Goal: Task Accomplishment & Management: Use online tool/utility

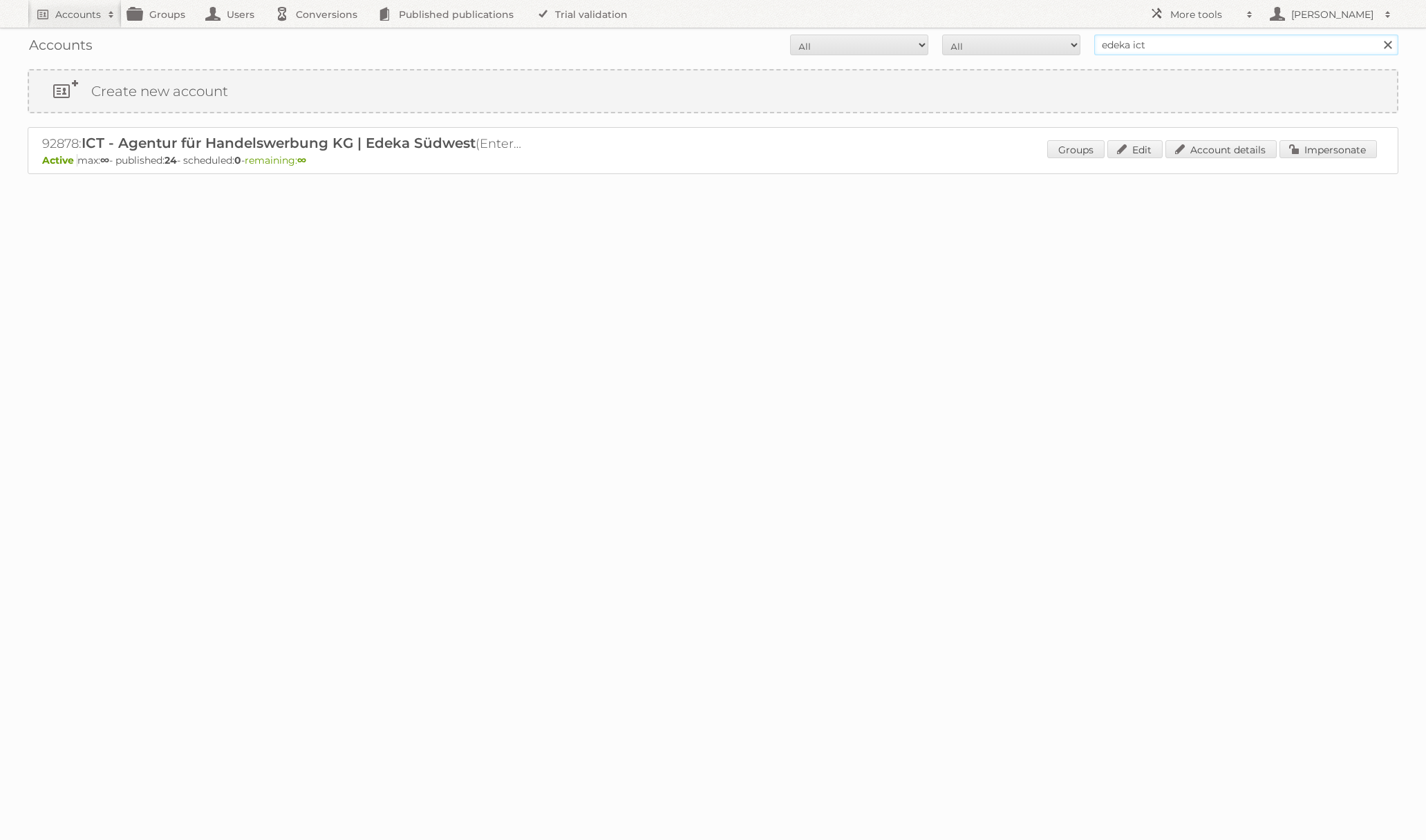
click at [1207, 51] on input "edeka ict" at bounding box center [1246, 45] width 304 height 21
type input "Action Service & Distributie B.V."
click at [1377, 35] on input "Search" at bounding box center [1387, 45] width 21 height 21
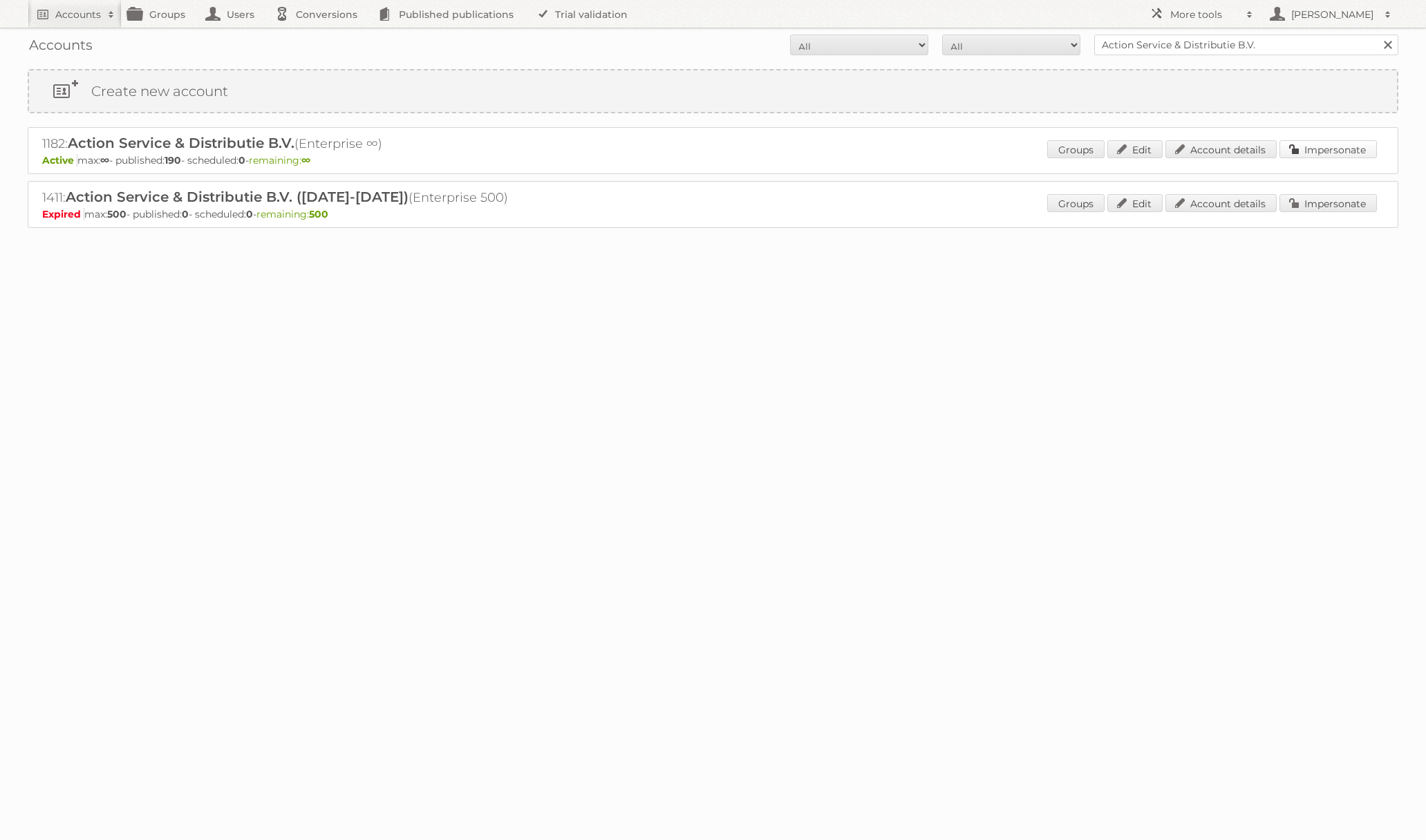
click at [1343, 152] on link "Impersonate" at bounding box center [1328, 149] width 97 height 18
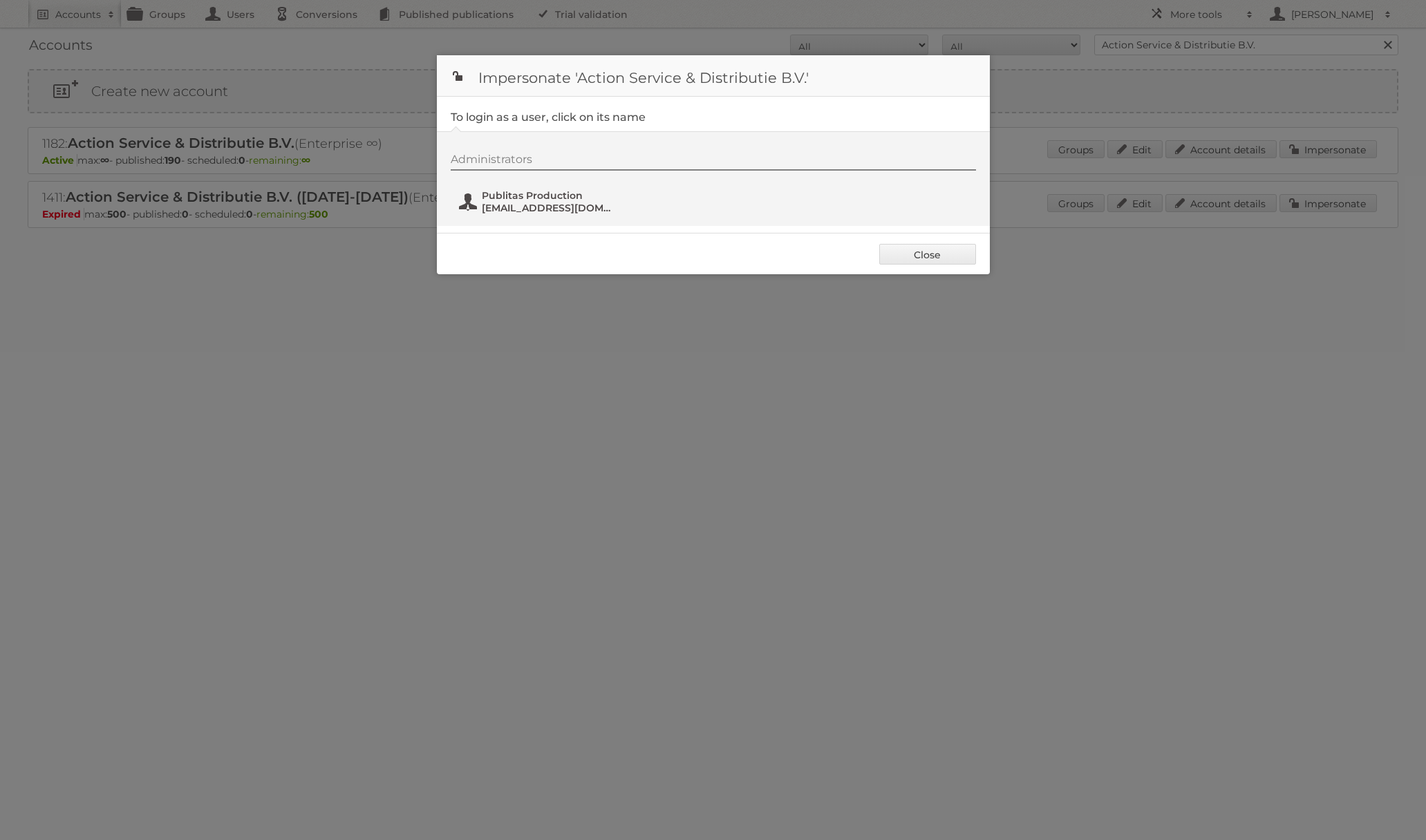
click at [581, 198] on span "Publitas Production" at bounding box center [549, 195] width 135 height 13
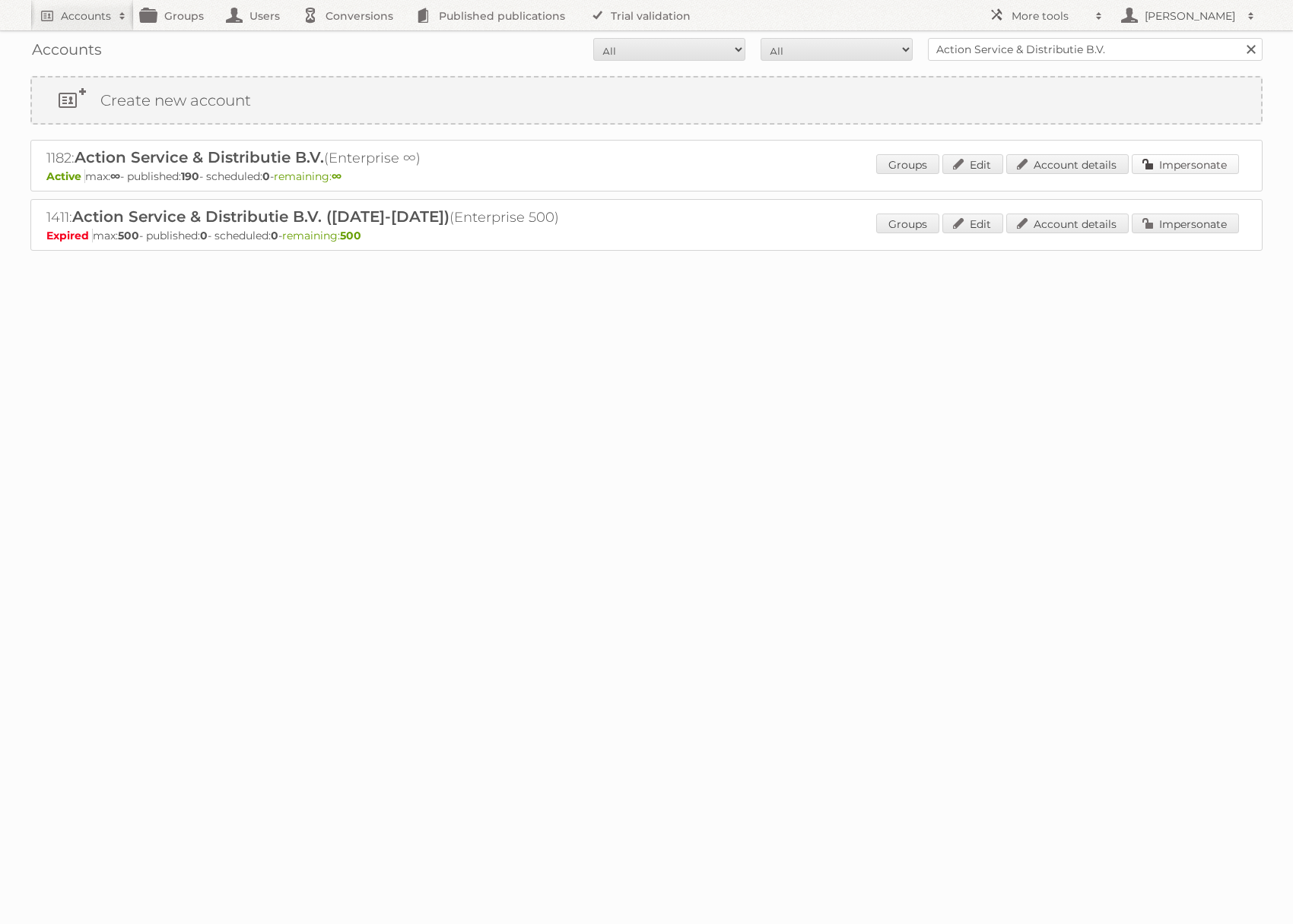
click at [1203, 164] on link "Impersonate" at bounding box center [1184, 164] width 107 height 20
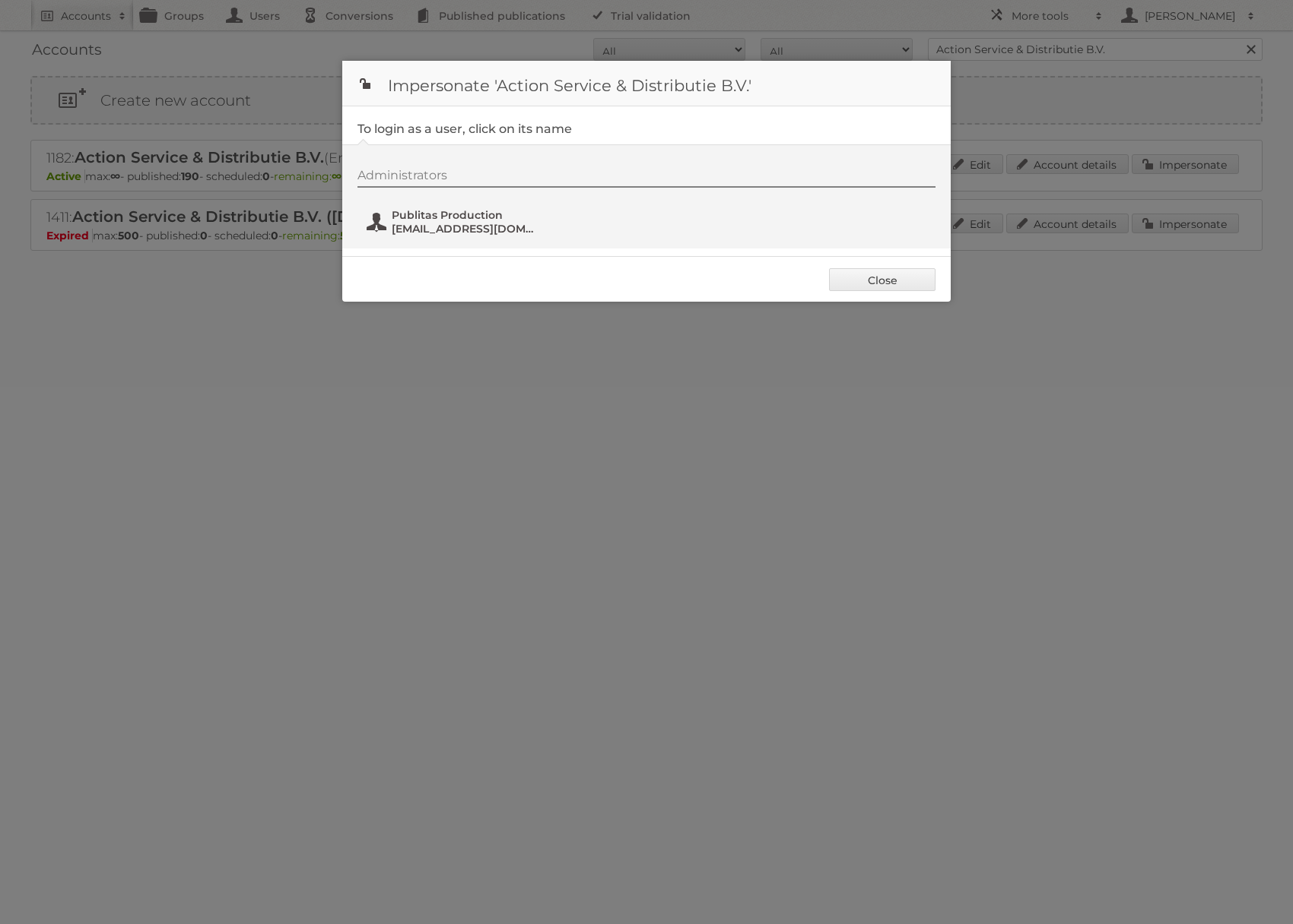
click at [476, 218] on span "Publitas Production" at bounding box center [465, 215] width 148 height 14
